Goal: Transaction & Acquisition: Purchase product/service

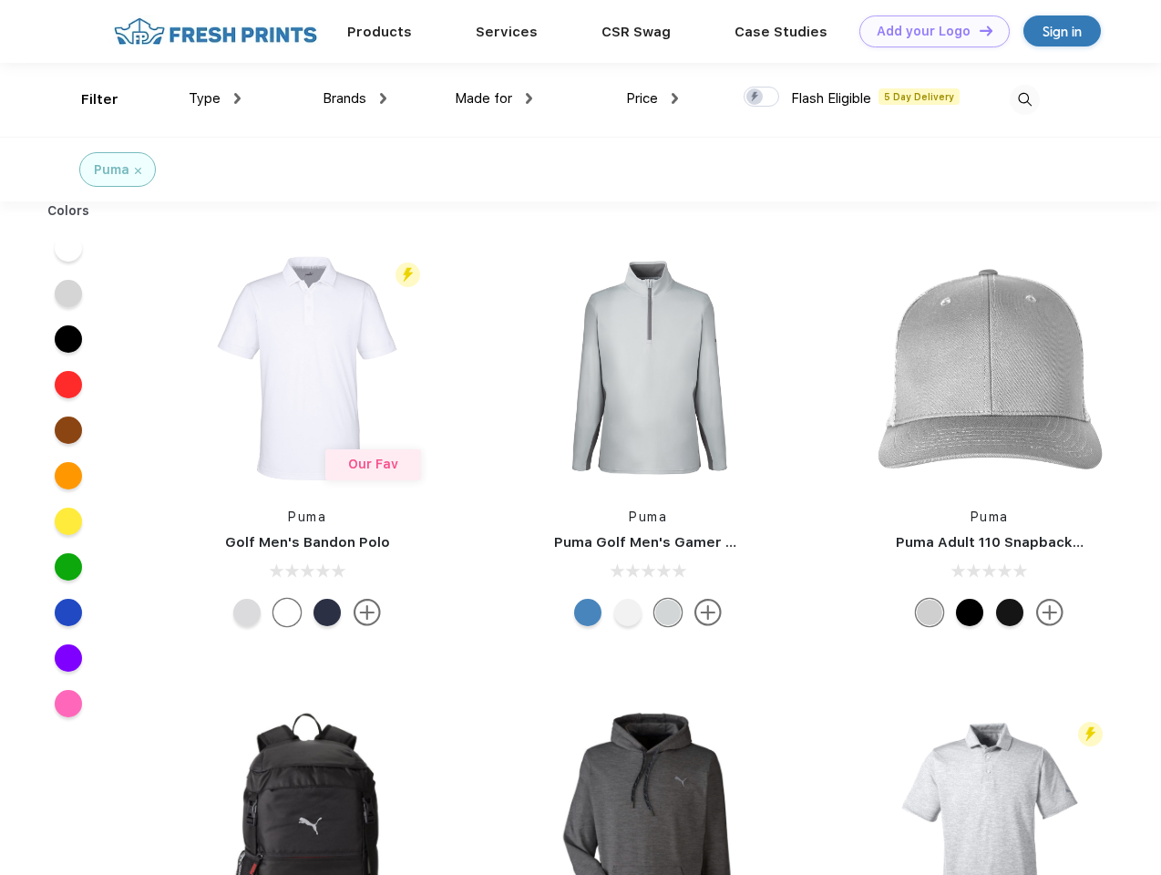
click at [928, 31] on link "Add your Logo Design Tool" at bounding box center [934, 31] width 150 height 32
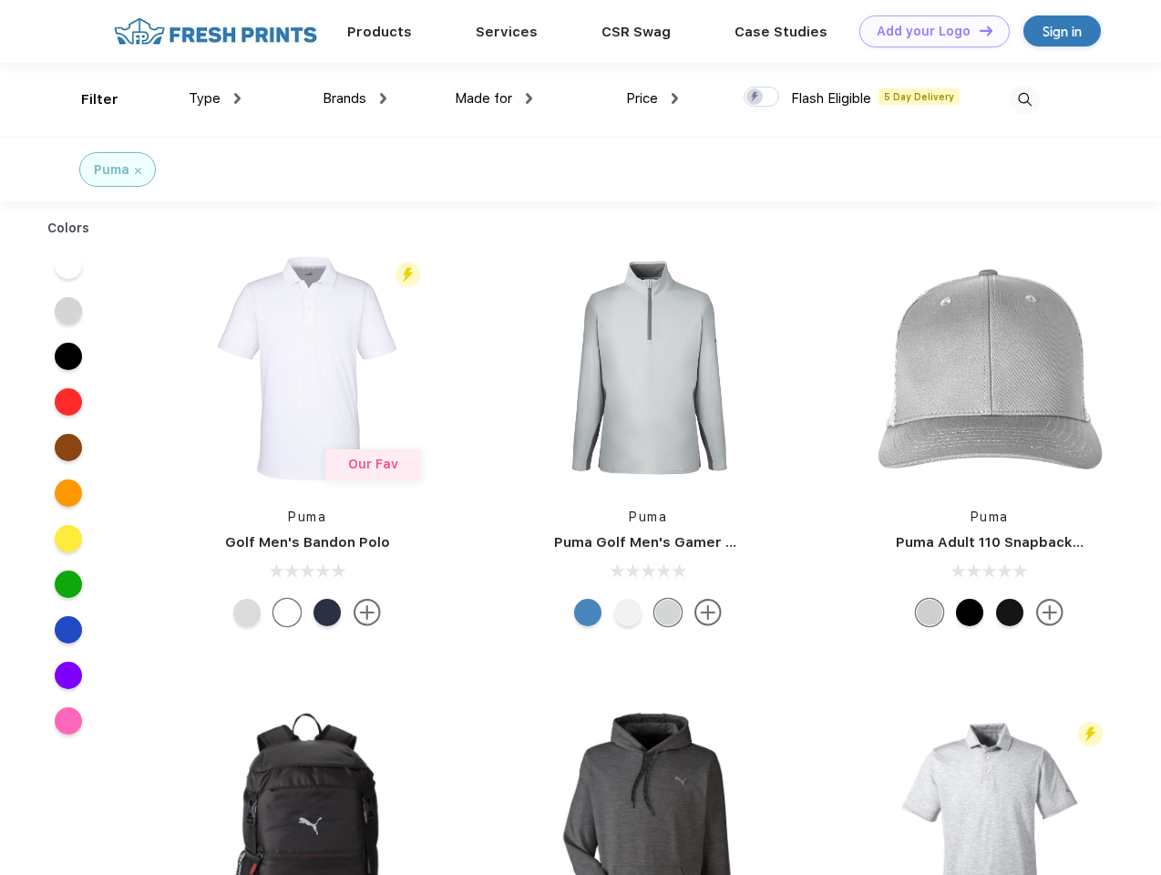
click at [0, 0] on div "Design Tool" at bounding box center [0, 0] width 0 height 0
click at [978, 30] on link "Add your Logo Design Tool" at bounding box center [934, 31] width 150 height 32
click at [87, 99] on div "Filter" at bounding box center [99, 99] width 37 height 21
click at [215, 98] on span "Type" at bounding box center [205, 98] width 32 height 16
click at [354, 98] on span "Brands" at bounding box center [345, 98] width 44 height 16
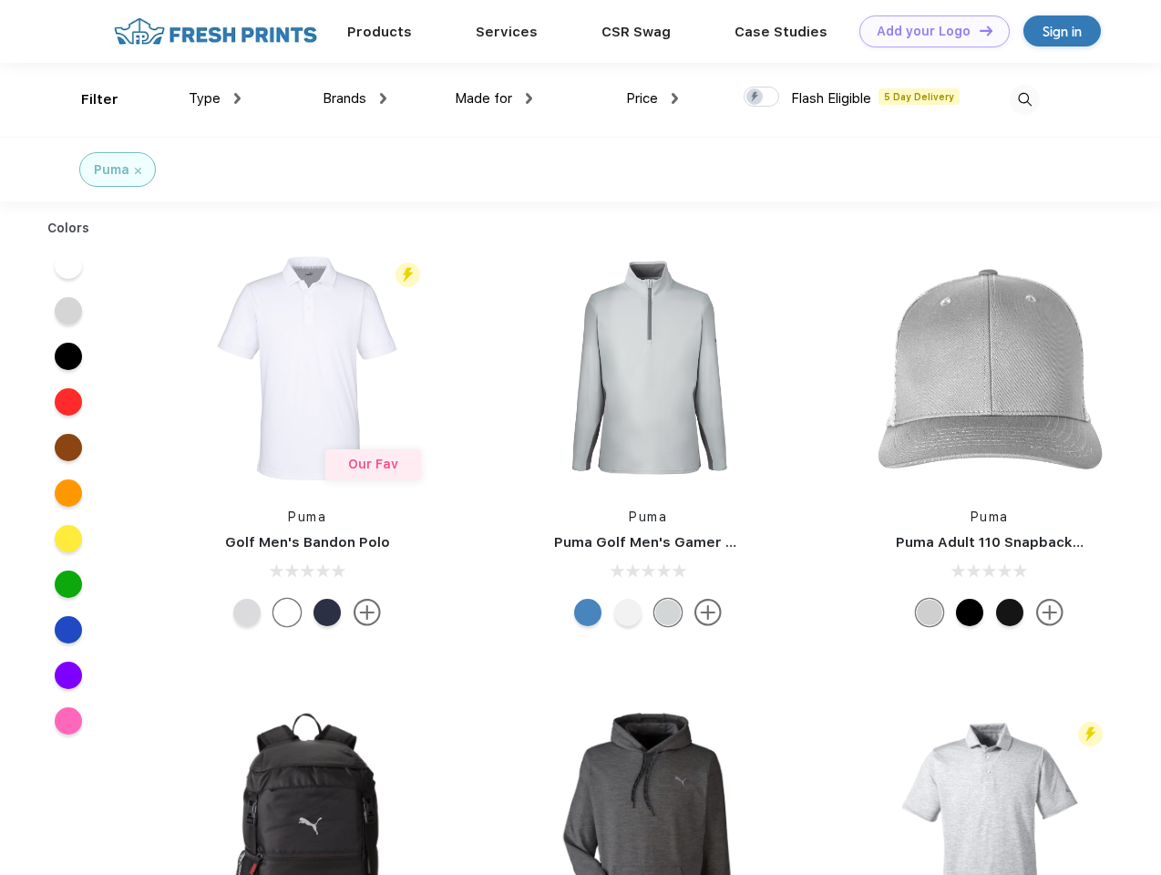
click at [494, 98] on span "Made for" at bounding box center [483, 98] width 57 height 16
click at [652, 98] on span "Price" at bounding box center [642, 98] width 32 height 16
click at [762, 97] on div at bounding box center [762, 97] width 36 height 20
click at [755, 97] on input "checkbox" at bounding box center [750, 92] width 12 height 12
click at [1024, 99] on img at bounding box center [1025, 100] width 30 height 30
